Goal: Task Accomplishment & Management: Manage account settings

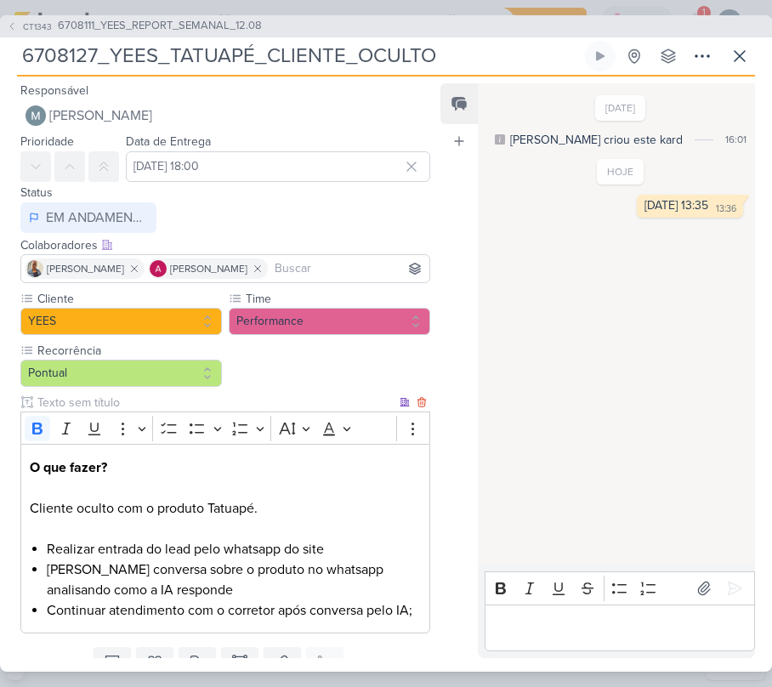
scroll to position [93, 0]
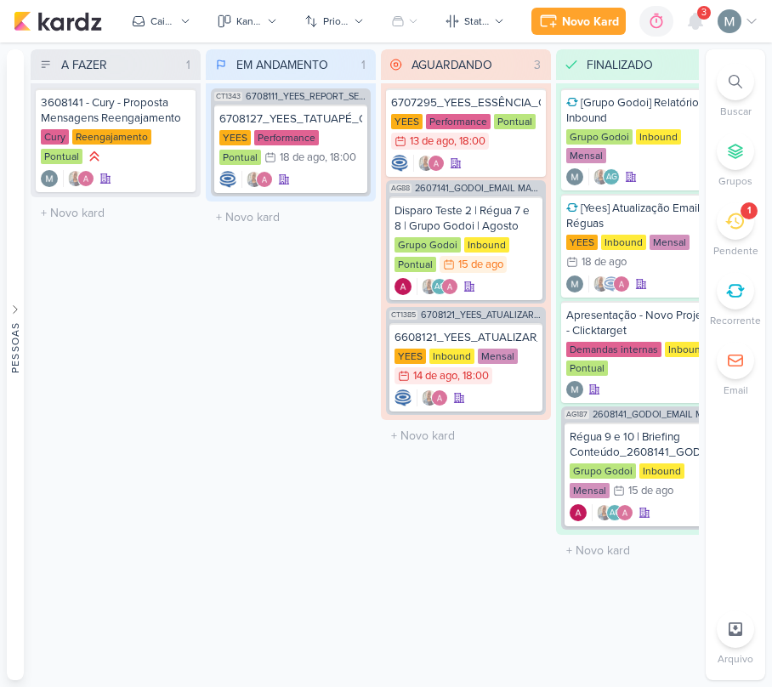
click at [743, 225] on icon at bounding box center [735, 221] width 19 height 19
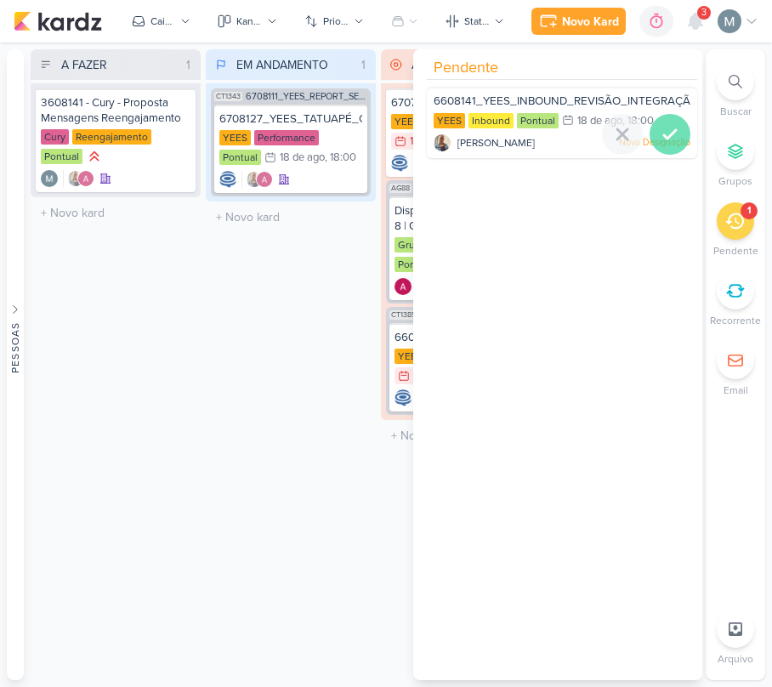
click at [670, 131] on icon at bounding box center [670, 134] width 20 height 20
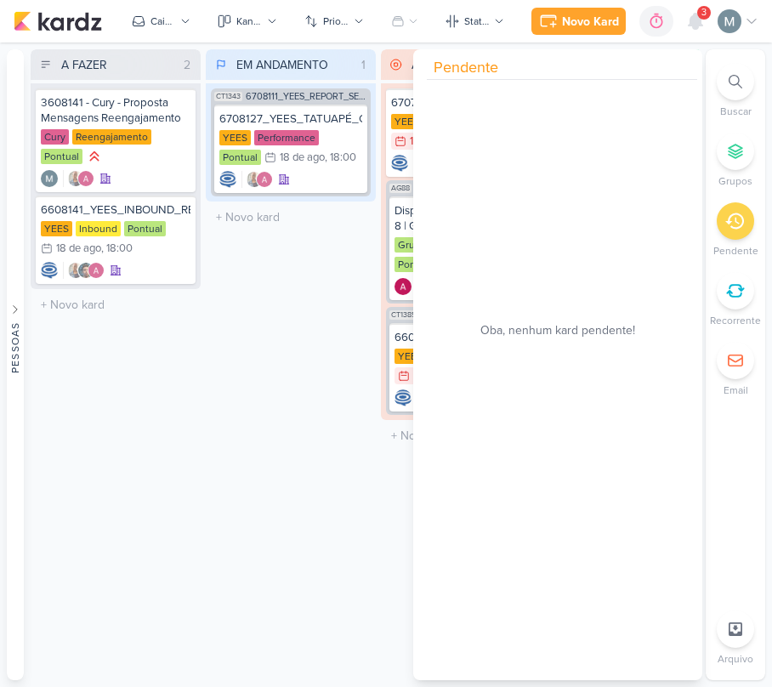
click at [163, 390] on div "A FAZER 2 Mover Para Esquerda Mover Para Direita [GEOGRAPHIC_DATA] 3608141 - Cu…" at bounding box center [116, 364] width 170 height 631
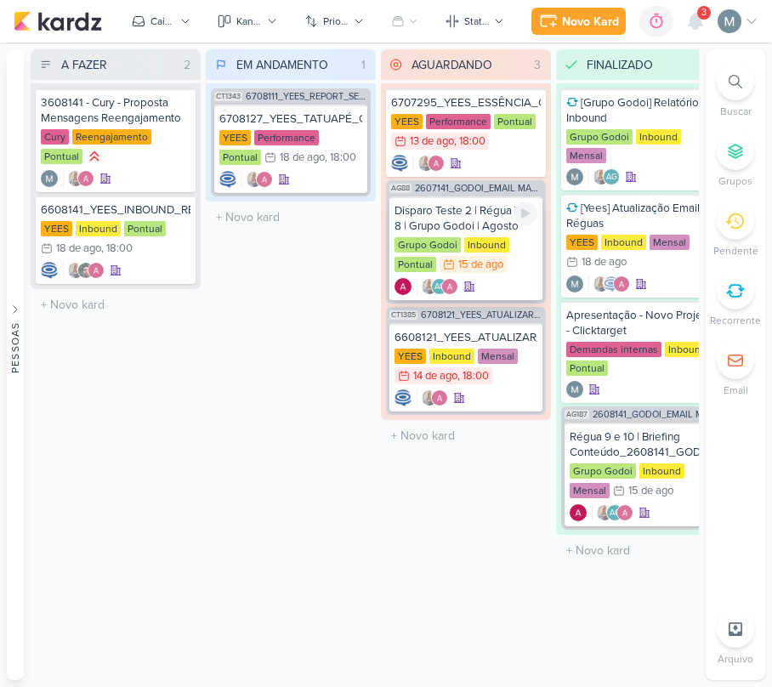
click at [456, 225] on div "Disparo Teste 2 | Régua 7 e 8 | Grupo Godoi | Agosto" at bounding box center [466, 218] width 143 height 31
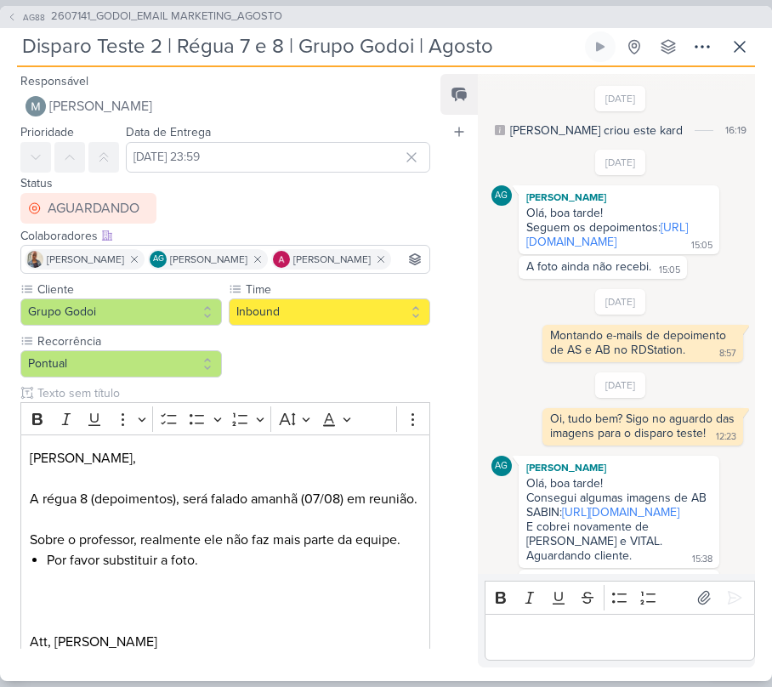
scroll to position [1574, 0]
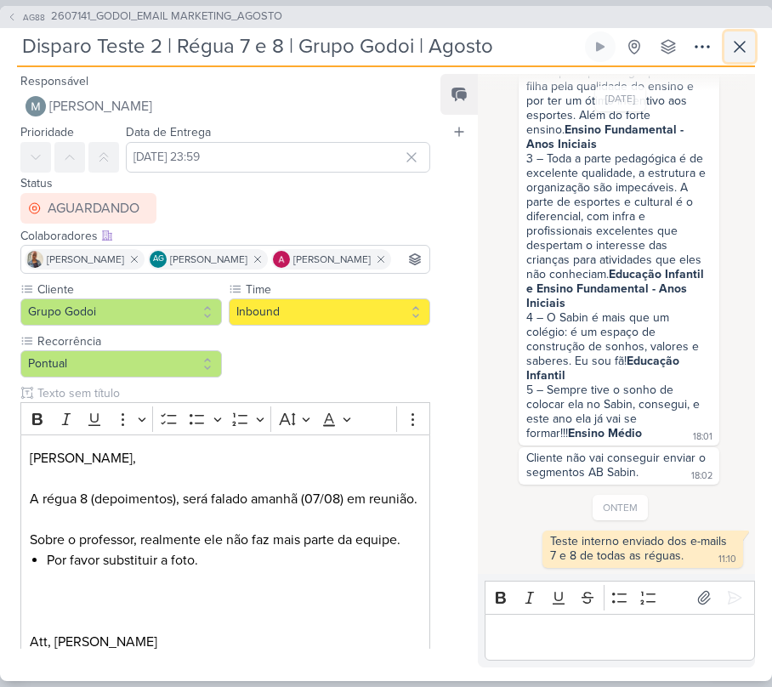
click at [726, 48] on button at bounding box center [740, 46] width 31 height 31
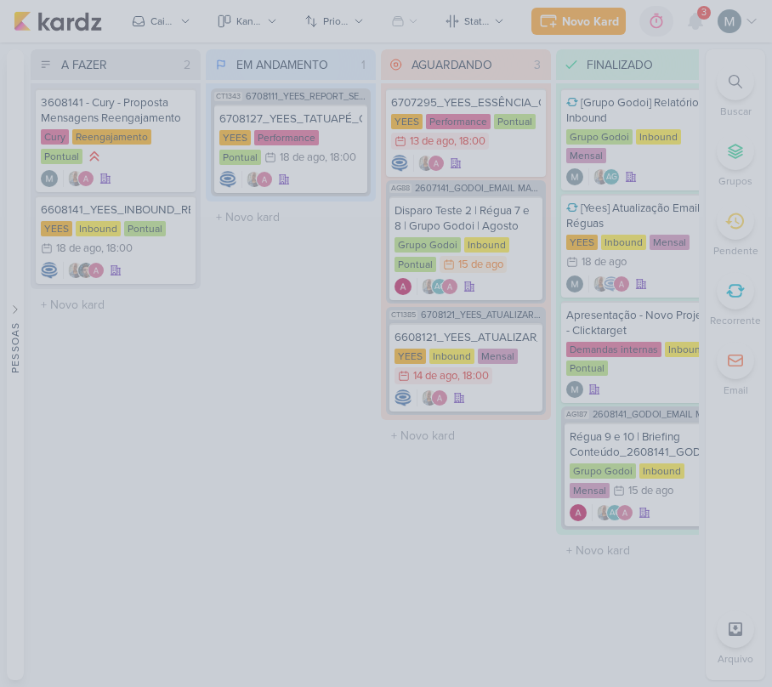
click at [743, 53] on div at bounding box center [386, 343] width 772 height 687
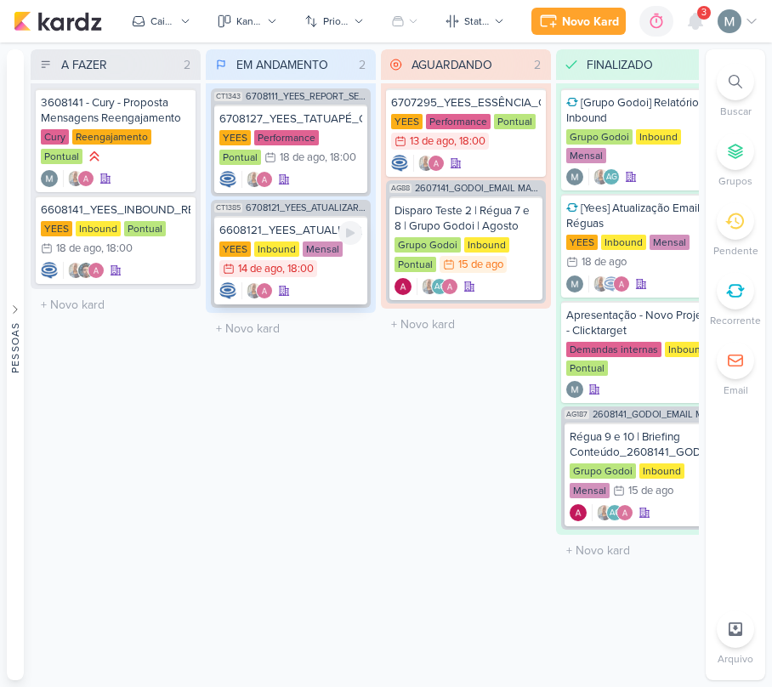
click at [276, 276] on div "YEES Inbound Mensal 14/8 [DATE] 18:00" at bounding box center [290, 260] width 143 height 37
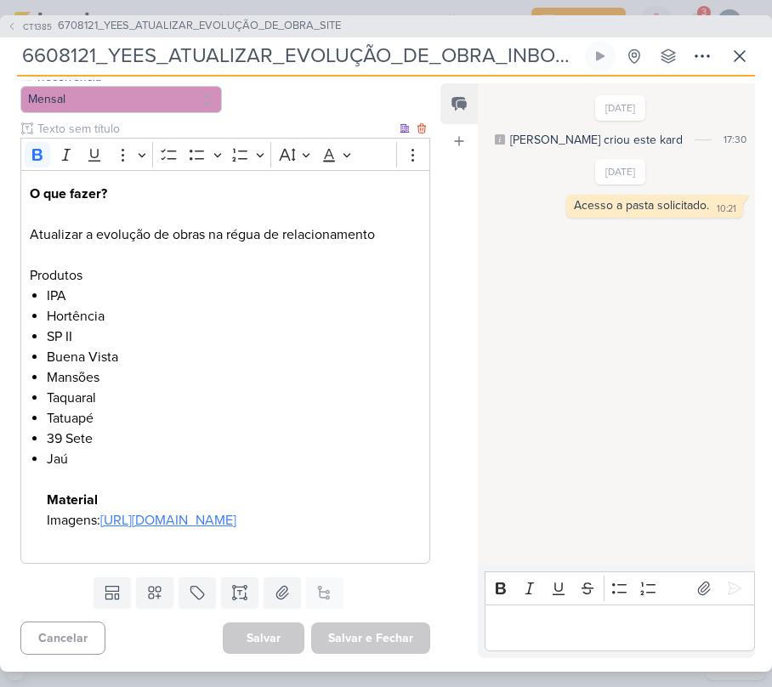
scroll to position [297, 0]
click at [172, 512] on link "[URL][DOMAIN_NAME]" at bounding box center [168, 520] width 136 height 17
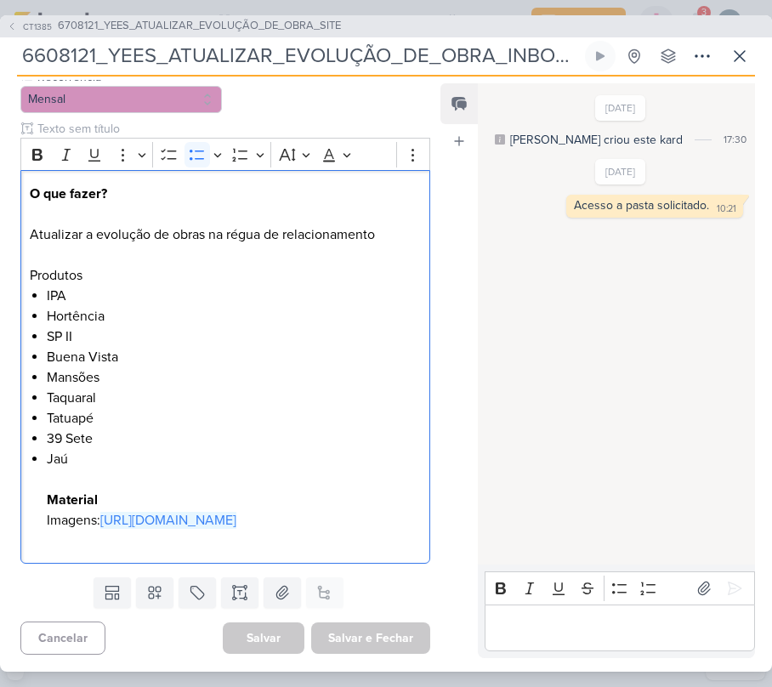
click at [636, 655] on div "Rich Text Editor Bold Italic Underline Strikethrough Bulleted List Numbered Lis…" at bounding box center [616, 611] width 277 height 93
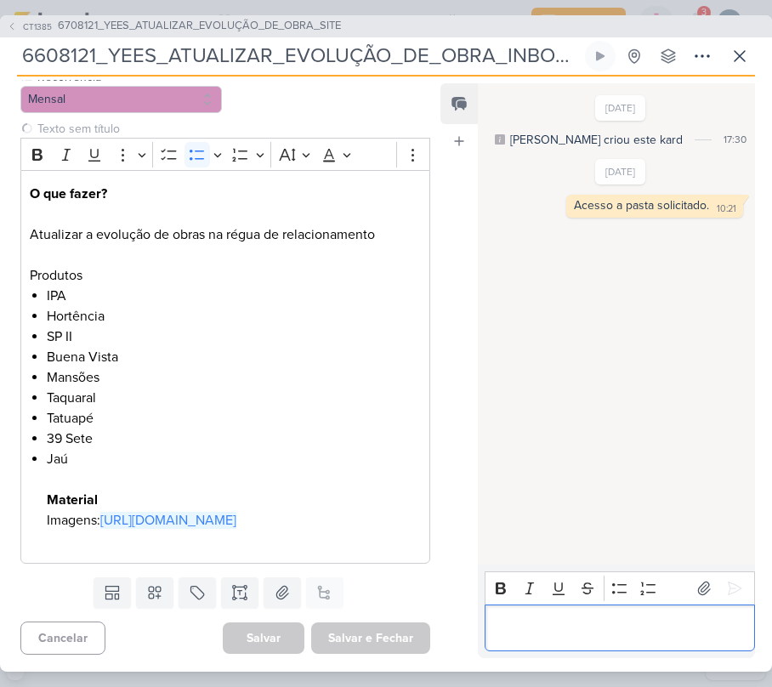
click at [606, 637] on p "Editor editing area: main" at bounding box center [619, 628] width 253 height 20
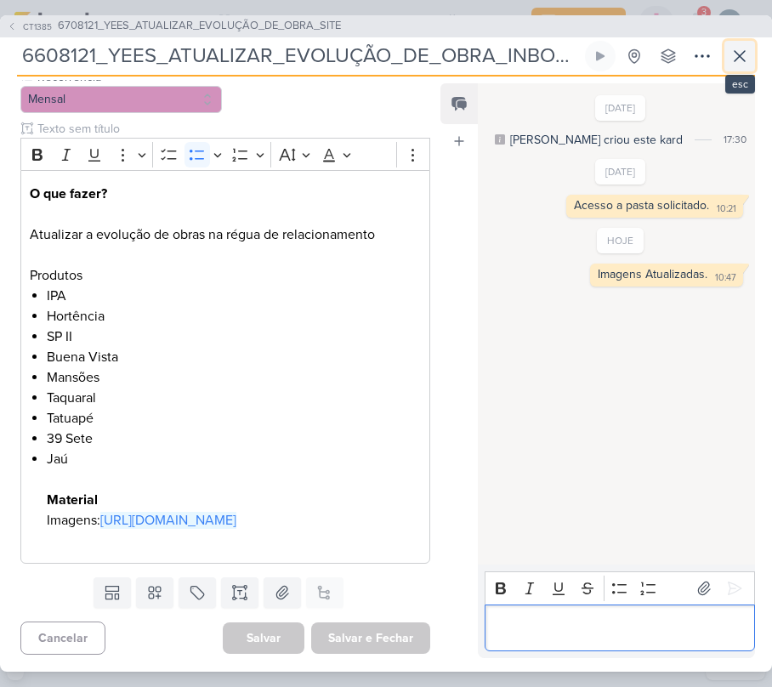
click at [729, 66] on button at bounding box center [740, 56] width 31 height 31
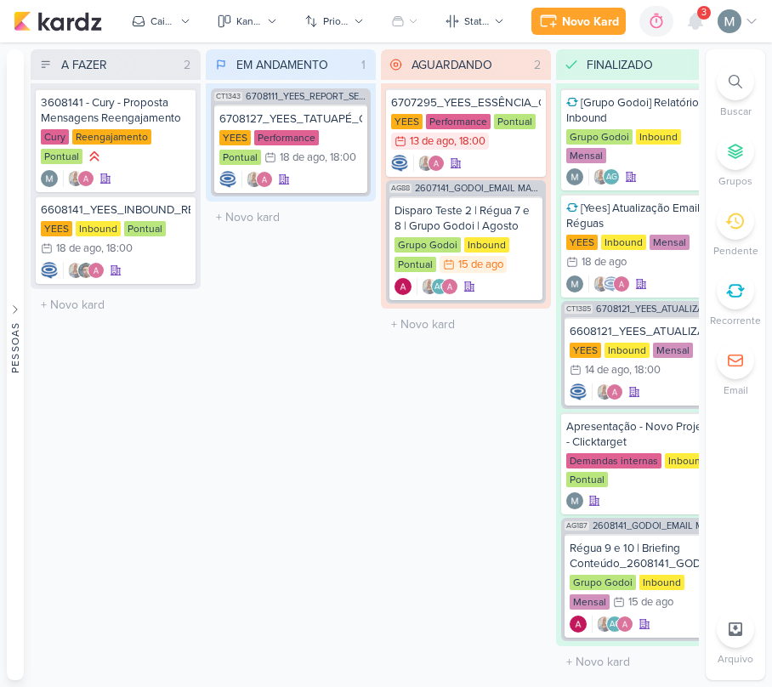
click at [702, 14] on span "3" at bounding box center [704, 13] width 5 height 14
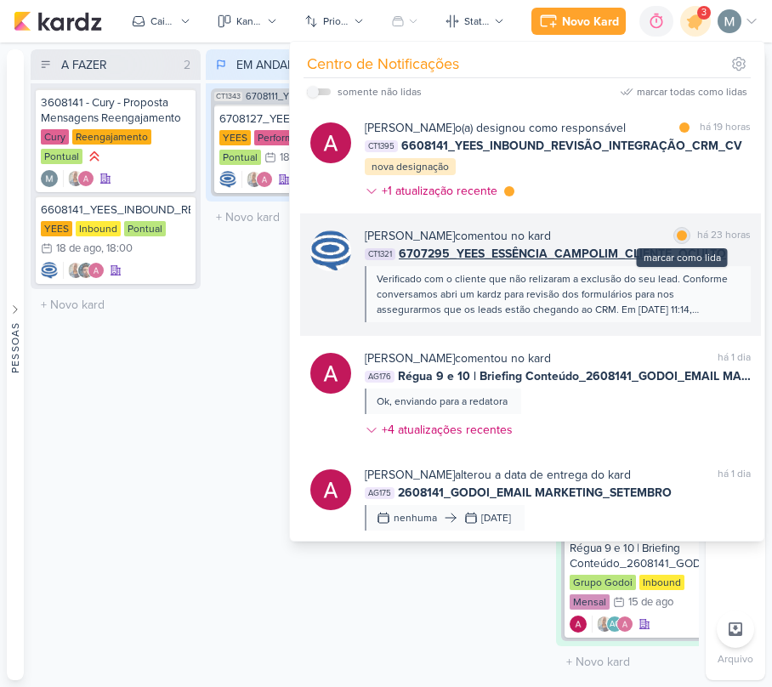
click at [678, 232] on div at bounding box center [682, 236] width 10 height 10
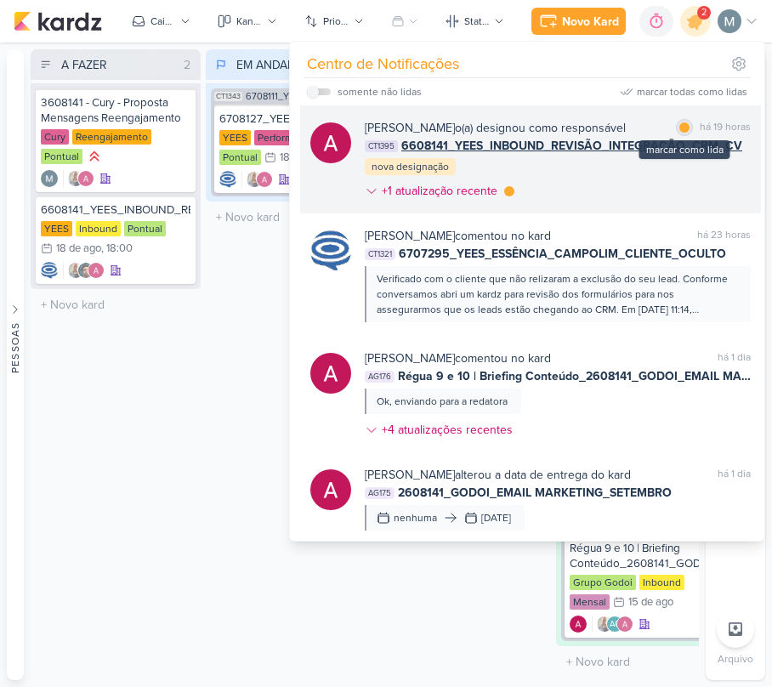
click at [680, 128] on div at bounding box center [685, 127] width 10 height 10
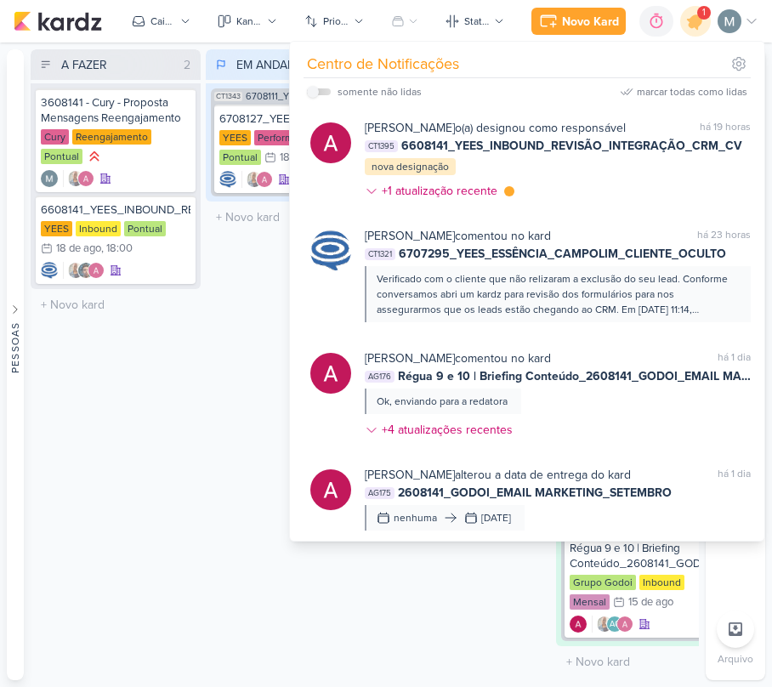
click at [226, 403] on div "EM ANDAMENTO 1 Mover Para Esquerda Mover Para Direita [GEOGRAPHIC_DATA] CT1343 …" at bounding box center [291, 364] width 170 height 631
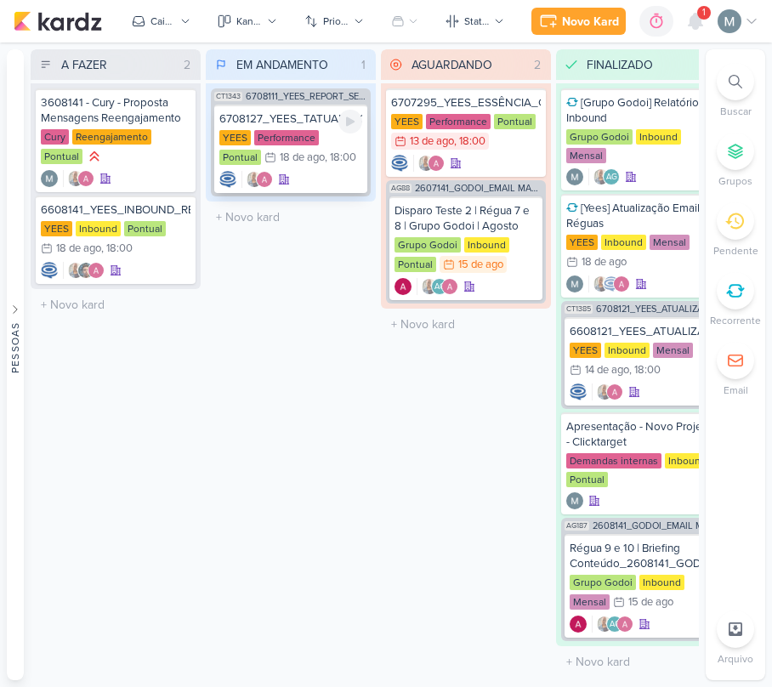
click at [331, 172] on div at bounding box center [290, 179] width 143 height 17
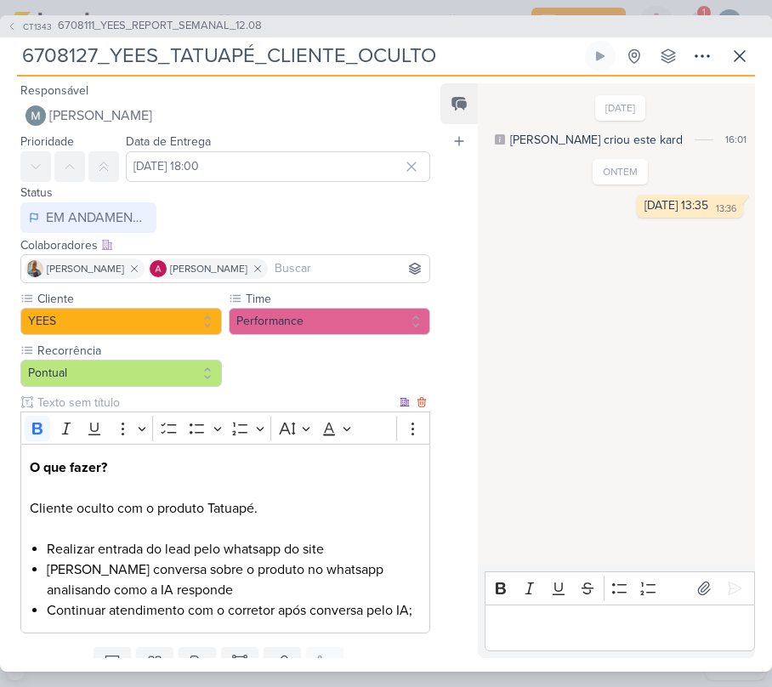
scroll to position [93, 0]
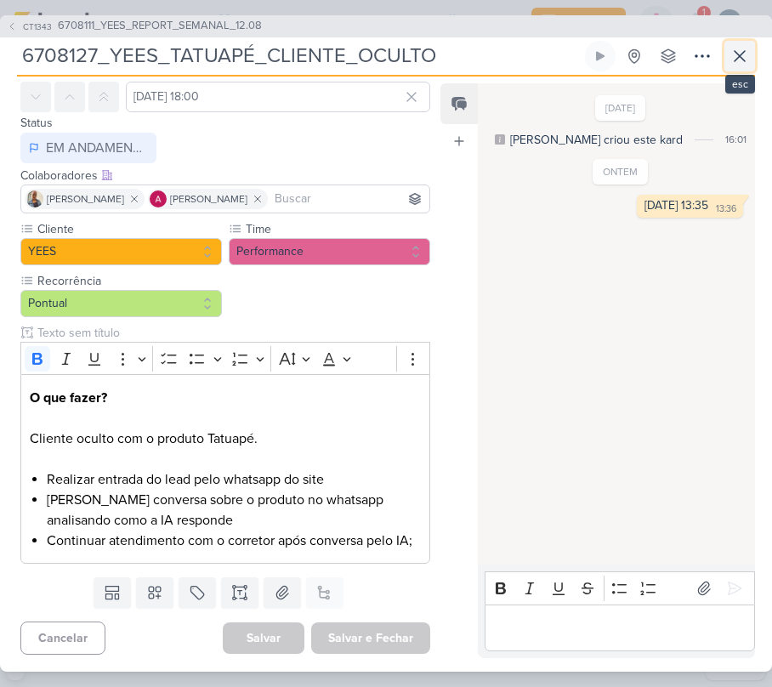
click at [738, 55] on icon at bounding box center [740, 56] width 20 height 20
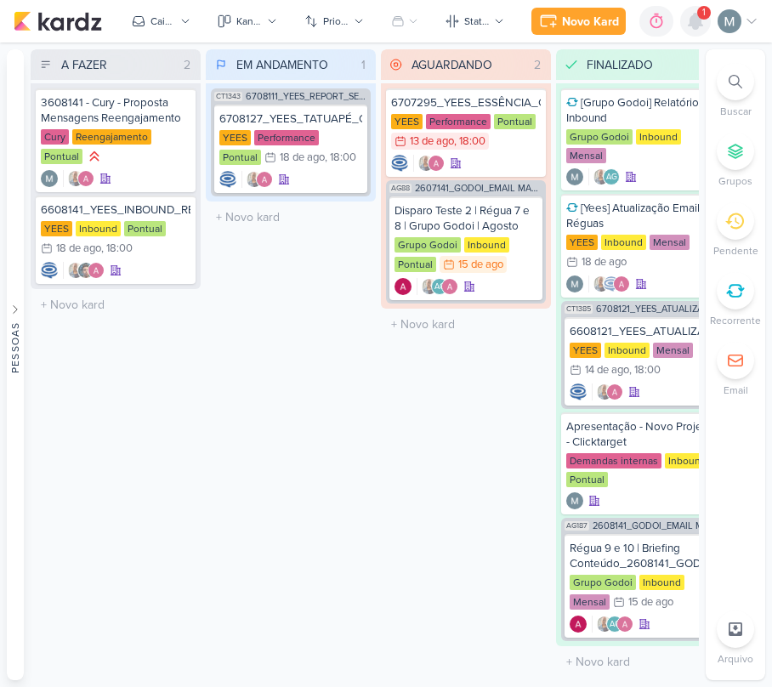
click at [703, 28] on icon at bounding box center [696, 21] width 20 height 20
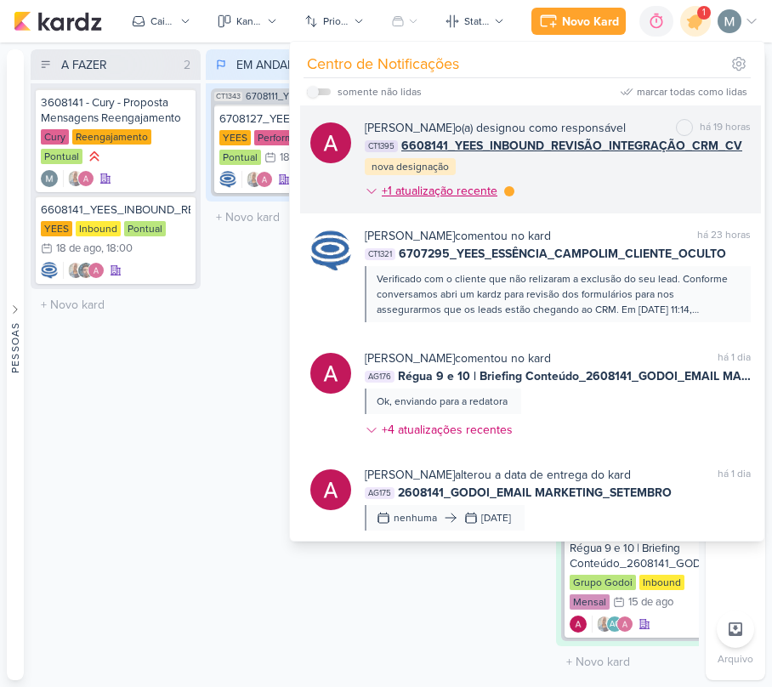
click at [514, 189] on div "+1 atualização recente" at bounding box center [440, 191] width 150 height 18
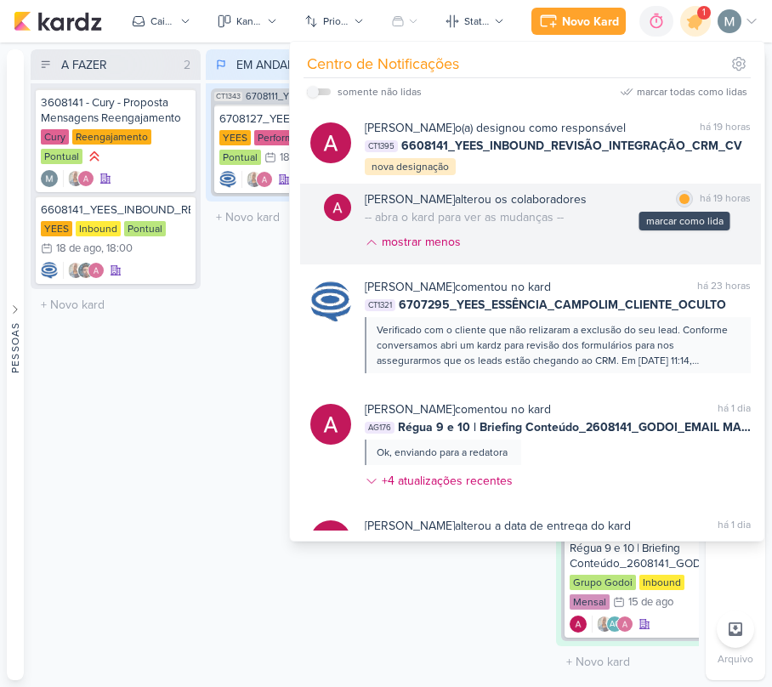
click at [685, 199] on div "marcar como lida" at bounding box center [684, 199] width 17 height 17
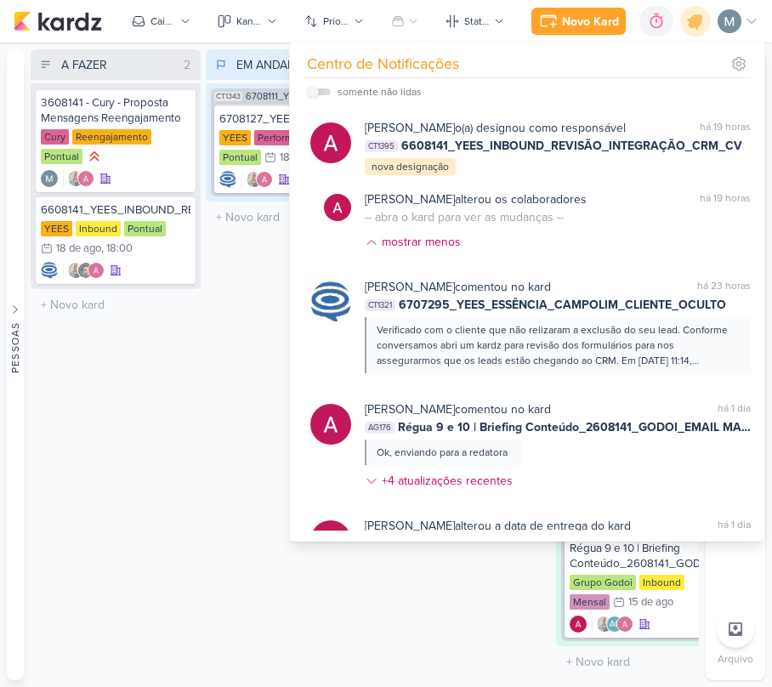
click at [154, 508] on div "A FAZER 2 Mover Para Esquerda Mover Para Direita [GEOGRAPHIC_DATA] 3608141 - Cu…" at bounding box center [116, 364] width 170 height 631
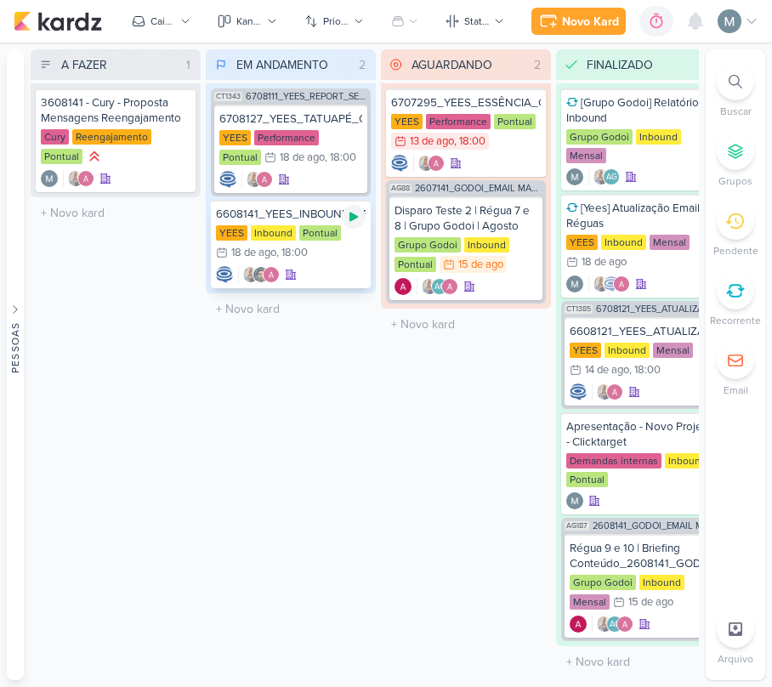
click at [345, 211] on div at bounding box center [354, 217] width 24 height 24
click at [476, 155] on div at bounding box center [466, 163] width 150 height 17
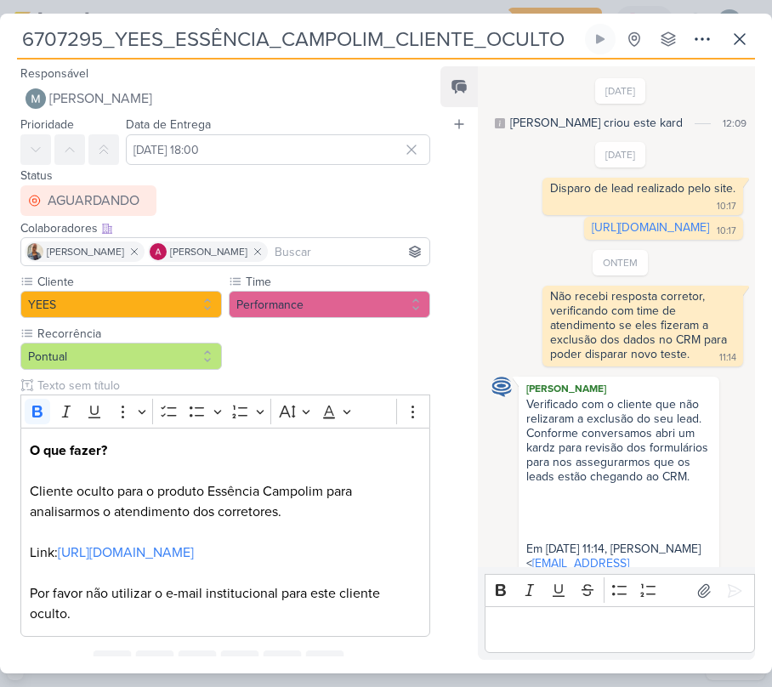
scroll to position [218, 0]
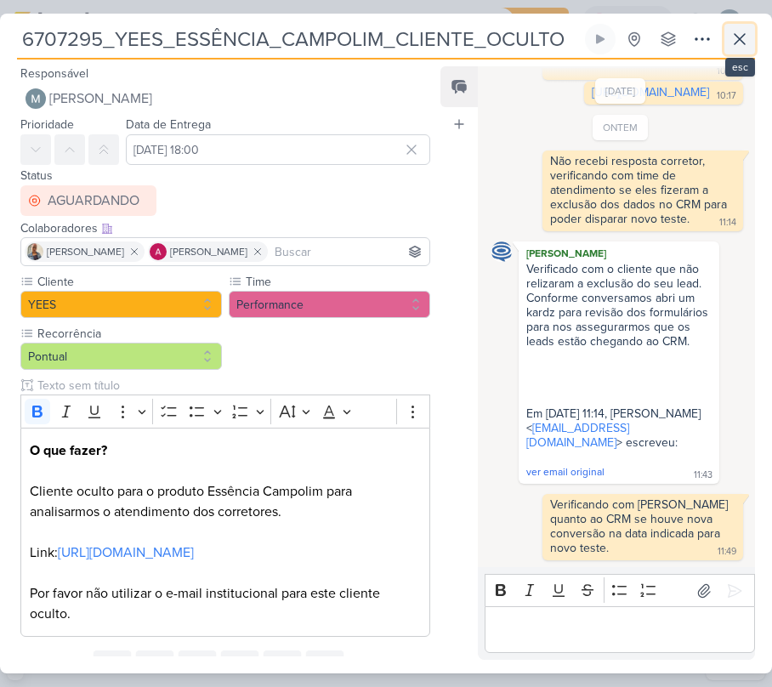
click at [737, 48] on icon at bounding box center [740, 39] width 20 height 20
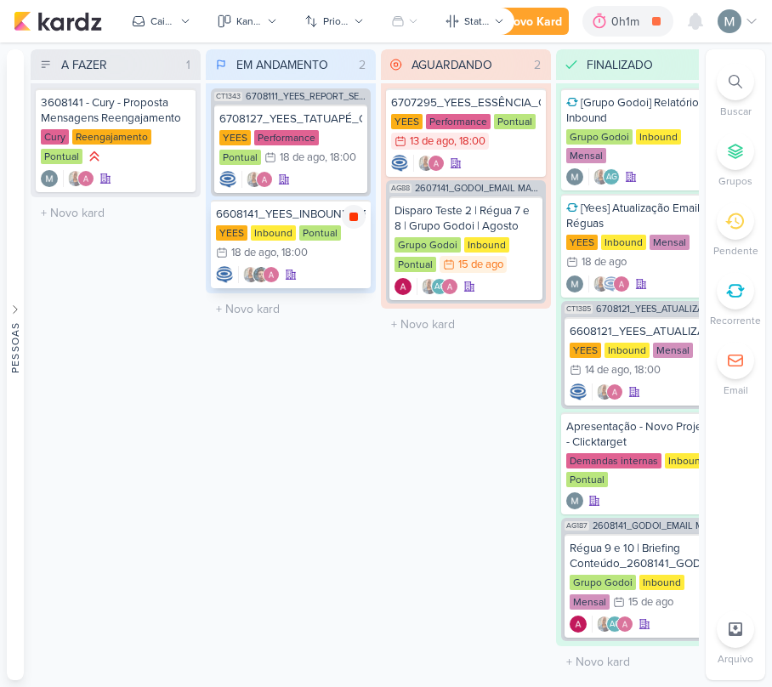
click at [349, 219] on icon at bounding box center [354, 217] width 14 height 14
click at [307, 219] on div "6608141_YEES_INBOUND_REVISÃO_INTEGRAÇÃO_CRM_CV" at bounding box center [291, 214] width 150 height 15
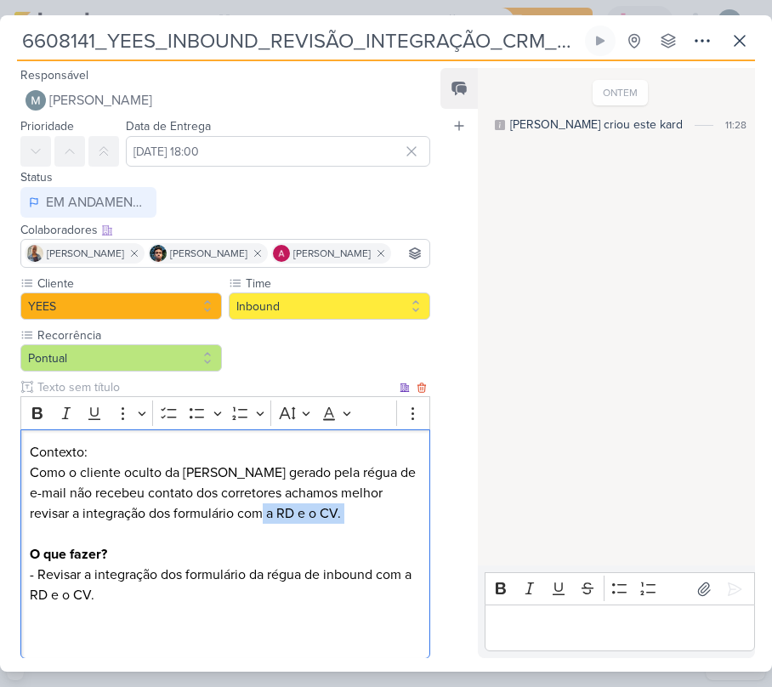
drag, startPoint x: 263, startPoint y: 519, endPoint x: 265, endPoint y: 538, distance: 18.9
click at [265, 538] on p "Contexto: Como o cliente oculto da [PERSON_NAME] gerado pela régua de e-mail nã…" at bounding box center [225, 544] width 391 height 204
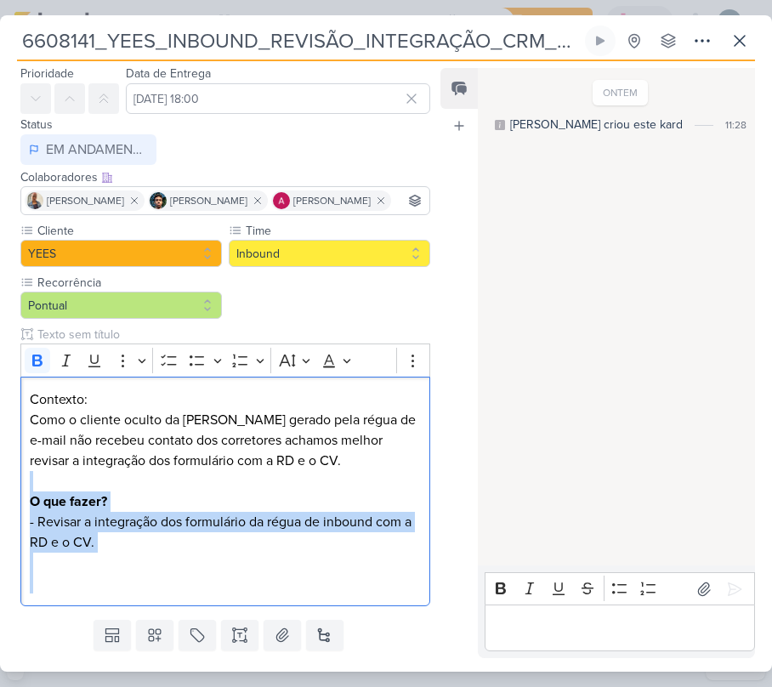
scroll to position [97, 0]
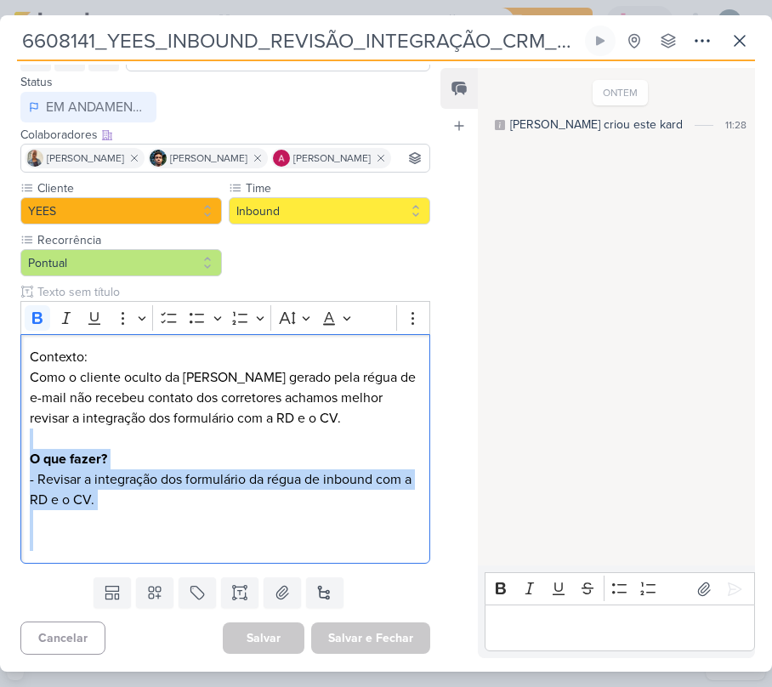
drag, startPoint x: 265, startPoint y: 538, endPoint x: 301, endPoint y: 648, distance: 116.2
click at [301, 648] on div "Responsável [PERSON_NAME] Nenhum contato encontrado create new contact Novo Con…" at bounding box center [218, 362] width 437 height 594
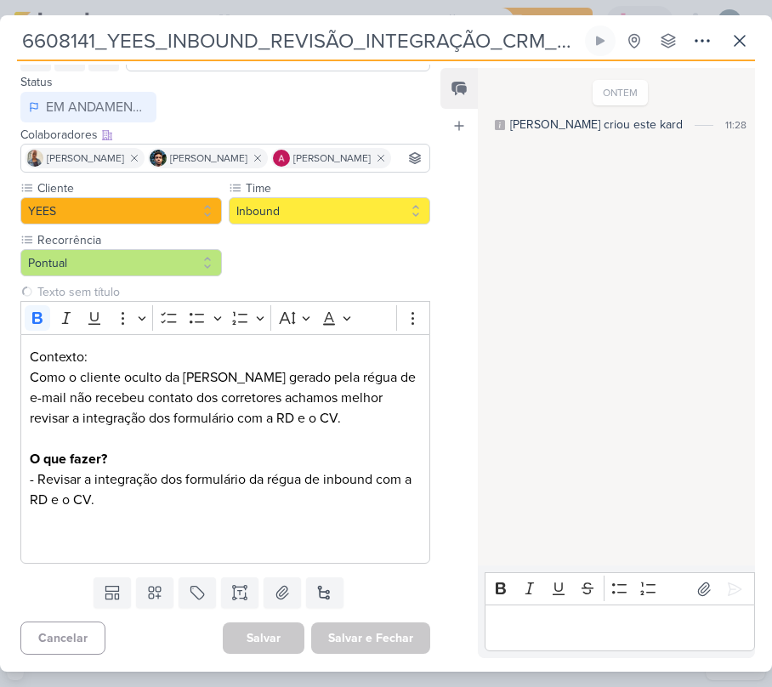
click at [299, 563] on div "Cliente [GEOGRAPHIC_DATA] Time" at bounding box center [218, 374] width 437 height 391
click at [619, 641] on div "Editor editing area: main" at bounding box center [620, 628] width 270 height 47
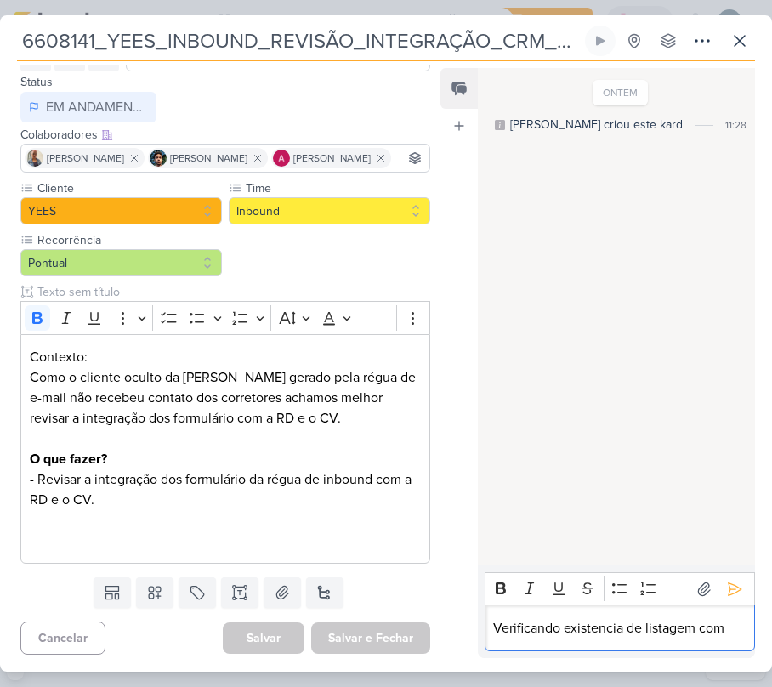
click at [590, 631] on p "Verificando existencia de listagem com" at bounding box center [619, 628] width 253 height 20
click at [0, 0] on lt-span "exist ê ncia" at bounding box center [0, 0] width 0 height 0
click at [730, 619] on p "Verificando existência de listagem com" at bounding box center [619, 628] width 253 height 20
click at [722, 623] on p "Verificando existência de listagem com" at bounding box center [619, 628] width 253 height 20
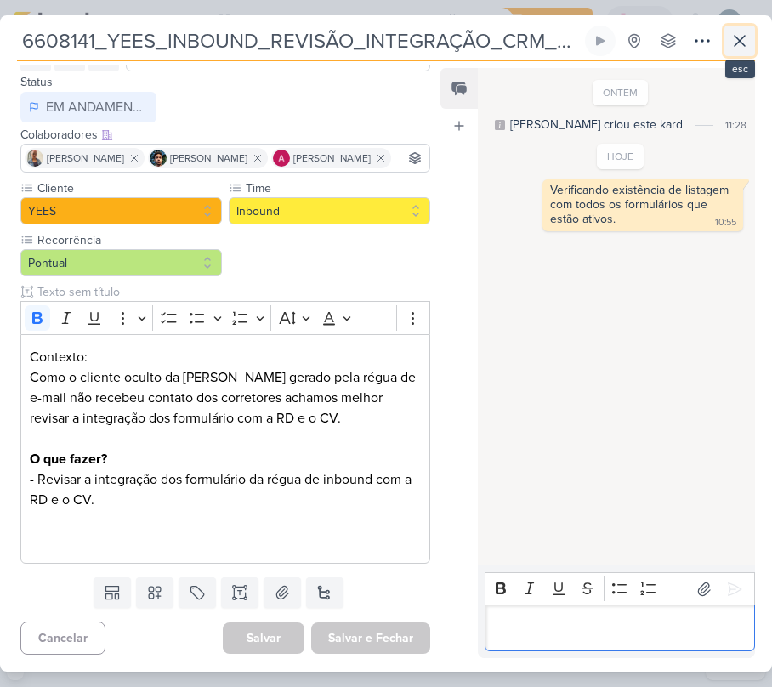
click at [732, 48] on icon at bounding box center [740, 41] width 20 height 20
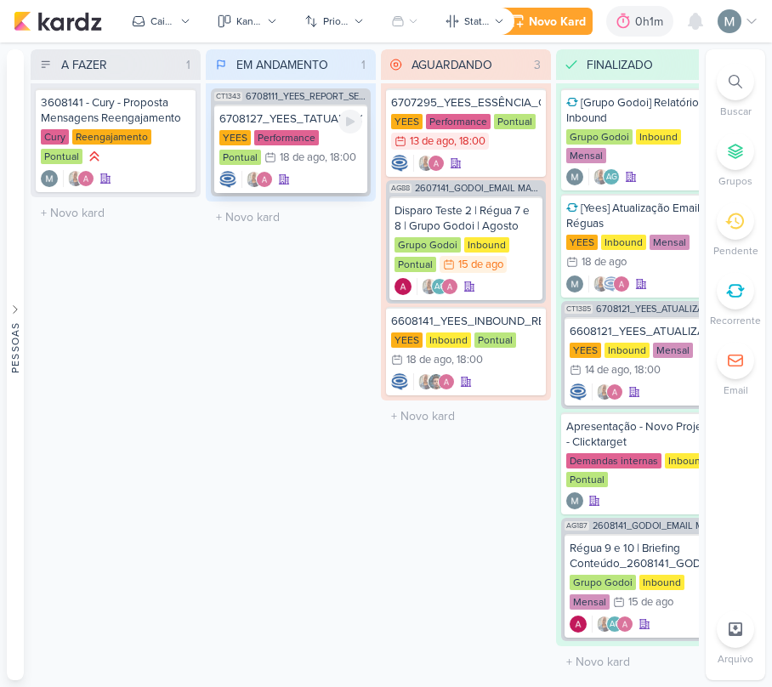
click at [311, 164] on div "18/8 [DATE] 18:00" at bounding box center [311, 157] width 92 height 17
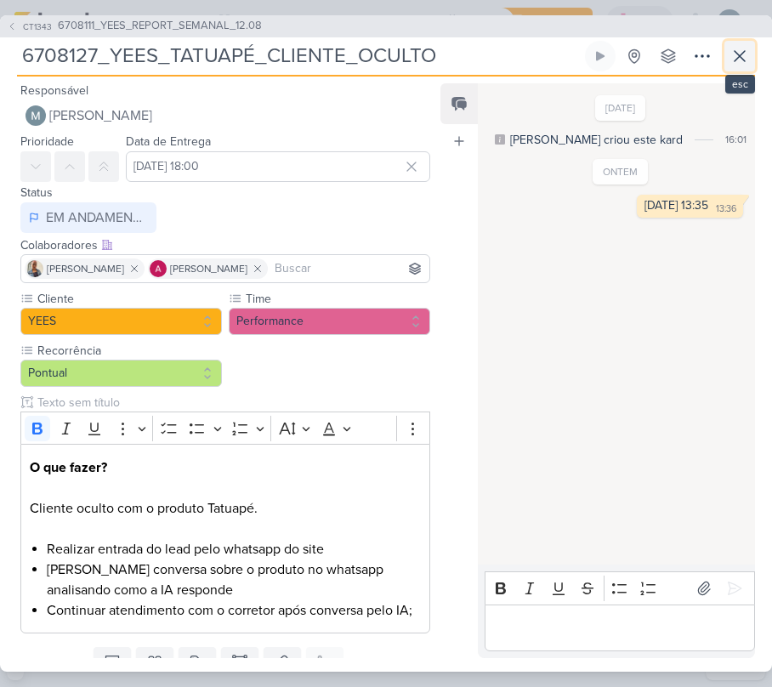
click at [749, 65] on icon at bounding box center [740, 56] width 20 height 20
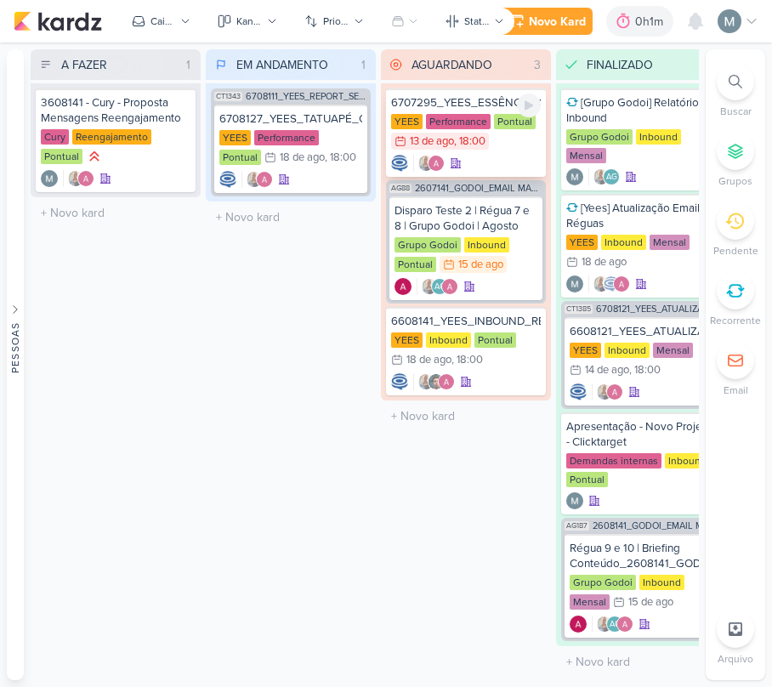
click at [464, 151] on div "6707295_YEES_ESSÊNCIA_CAMPOLIM_CLIENTE_OCULTO [GEOGRAPHIC_DATA] Performance Pon…" at bounding box center [466, 132] width 160 height 88
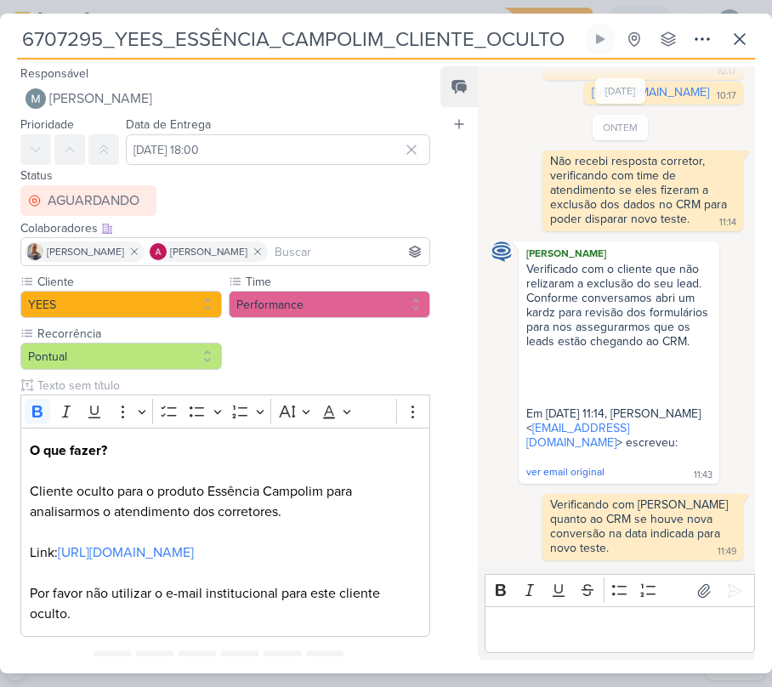
scroll to position [0, 0]
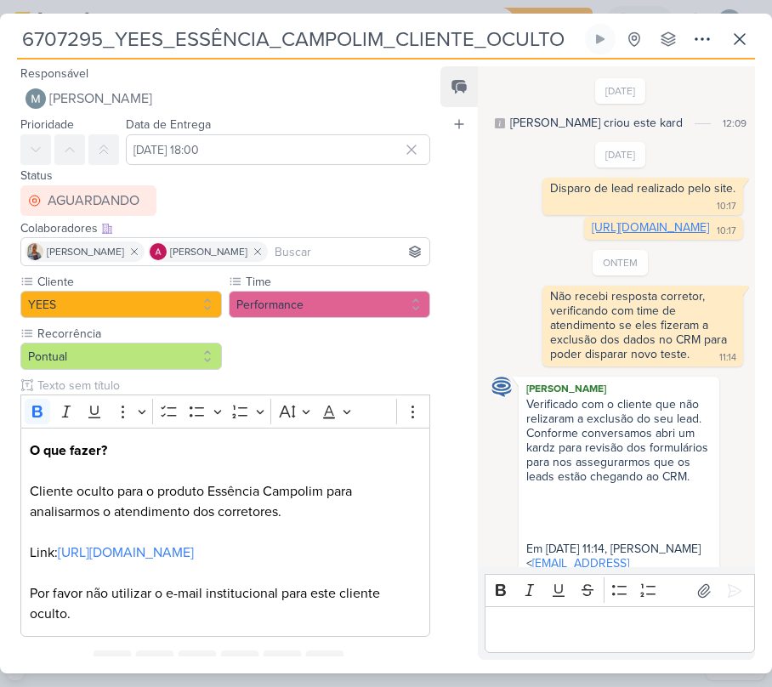
drag, startPoint x: 594, startPoint y: 252, endPoint x: 596, endPoint y: 264, distance: 12.2
click at [594, 235] on link "[URL][DOMAIN_NAME]" at bounding box center [650, 227] width 117 height 14
click at [730, 41] on icon at bounding box center [740, 39] width 20 height 20
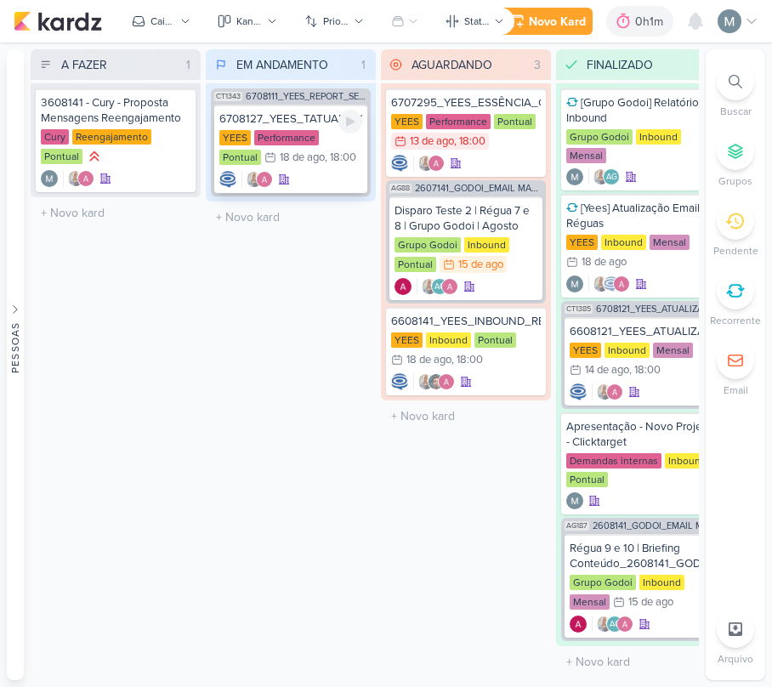
click at [358, 185] on div at bounding box center [290, 179] width 143 height 17
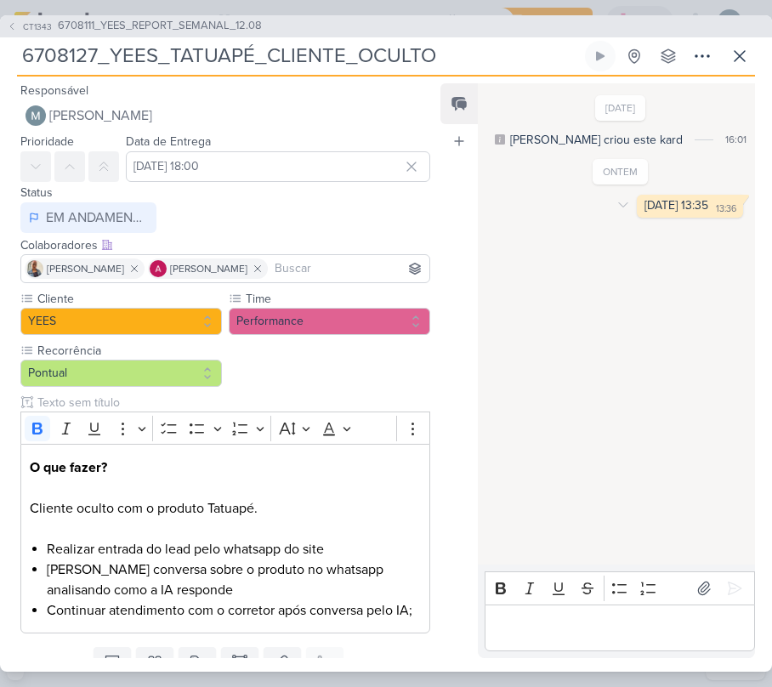
click at [688, 198] on div "[DATE] 13:35" at bounding box center [677, 205] width 64 height 14
copy div "[DATE] 13:35 13:36"
click at [670, 597] on div "Bold Italic Underline Strikethrough Bulleted List Numbered List" at bounding box center [619, 588] width 263 height 32
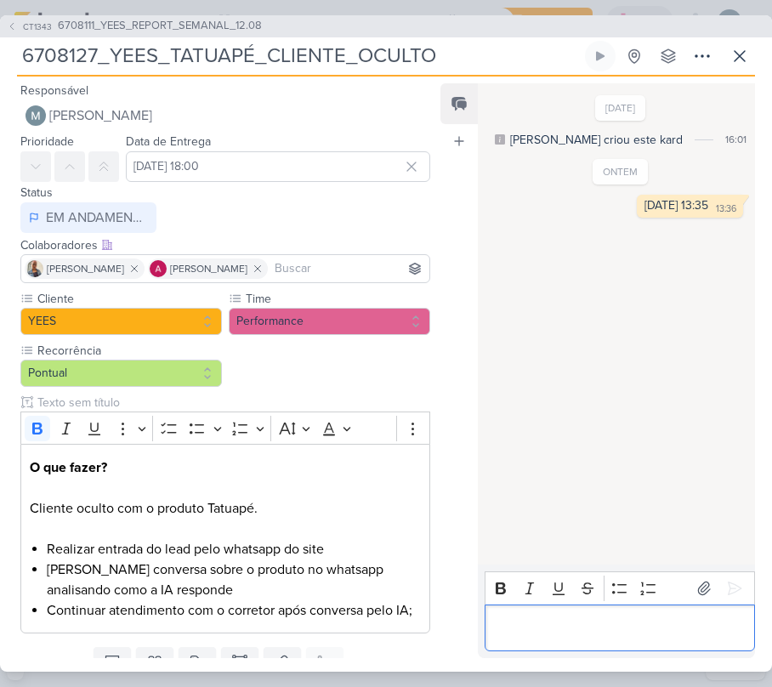
click at [658, 643] on div "Editor editing area: main" at bounding box center [620, 628] width 270 height 47
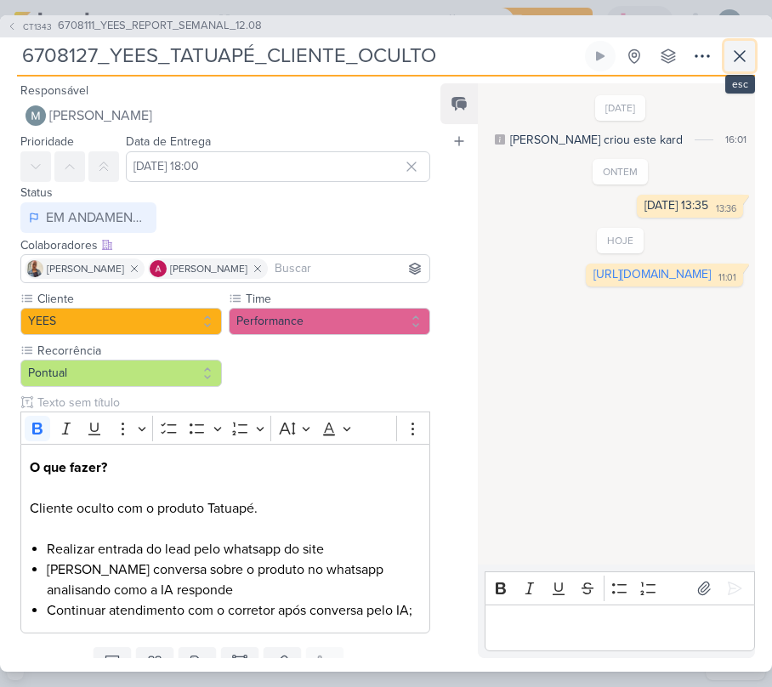
click at [742, 46] on icon at bounding box center [740, 56] width 20 height 20
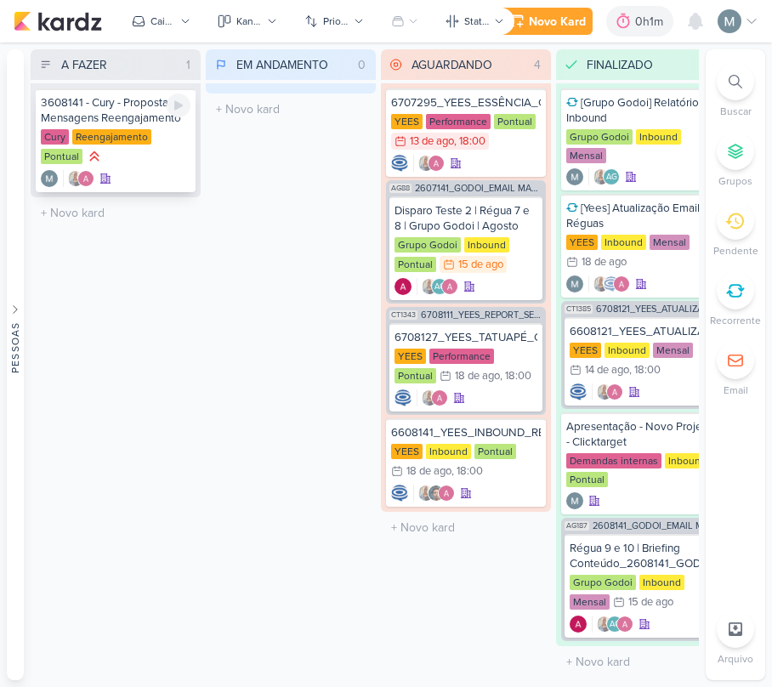
drag, startPoint x: 9, startPoint y: 160, endPoint x: 109, endPoint y: 177, distance: 101.8
click at [100, 174] on div "Pessoas [GEOGRAPHIC_DATA] A l e s s a n d r a G o m e s AG A l i n e G i m e n …" at bounding box center [386, 364] width 772 height 631
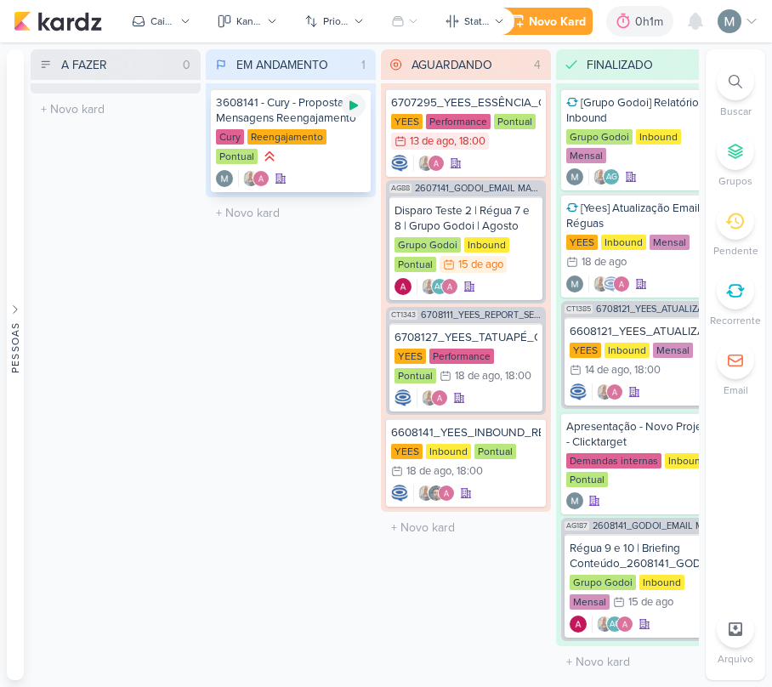
click at [351, 104] on icon at bounding box center [354, 105] width 9 height 9
